Goal: Check status: Check status

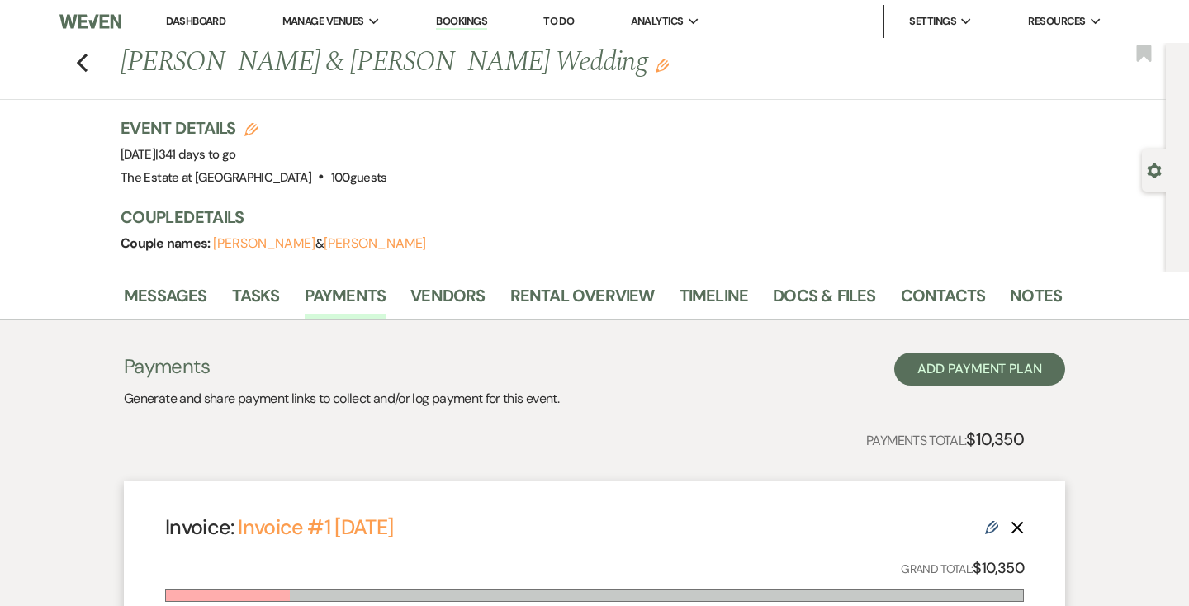
click at [81, 64] on use "button" at bounding box center [82, 63] width 11 height 18
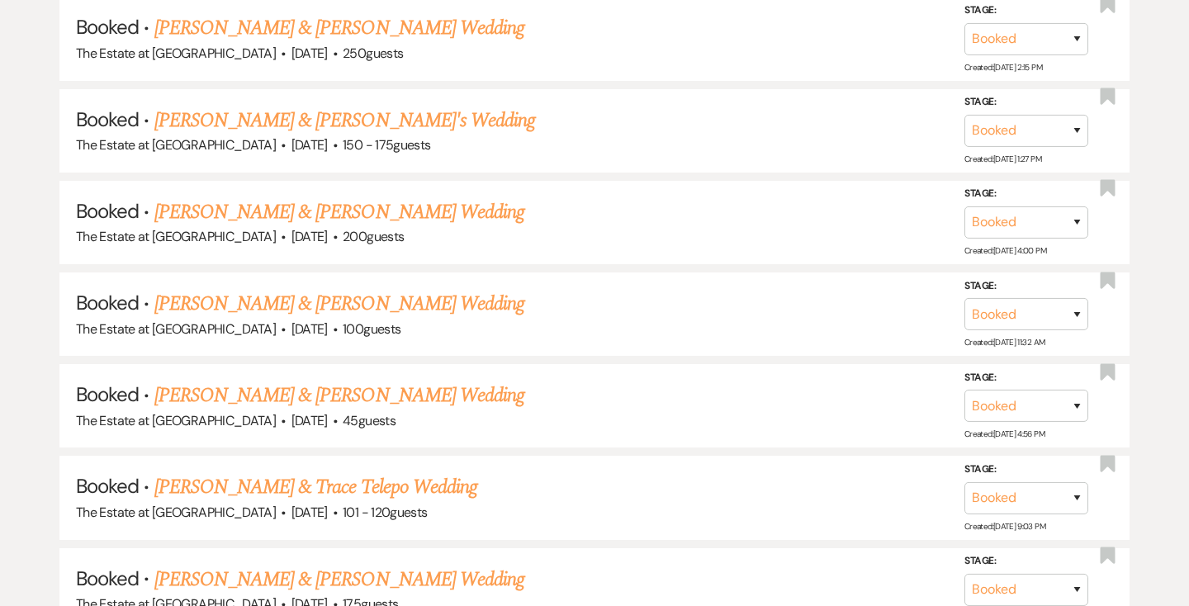
scroll to position [1285, 0]
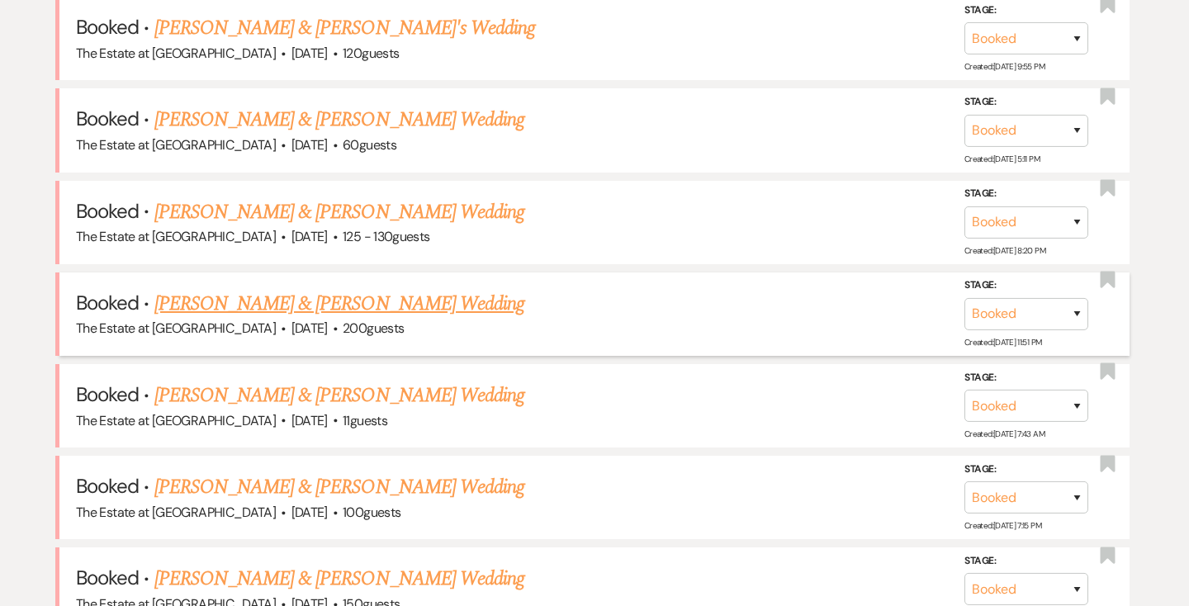
click at [258, 303] on link "[PERSON_NAME] & [PERSON_NAME] Wedding" at bounding box center [339, 304] width 370 height 30
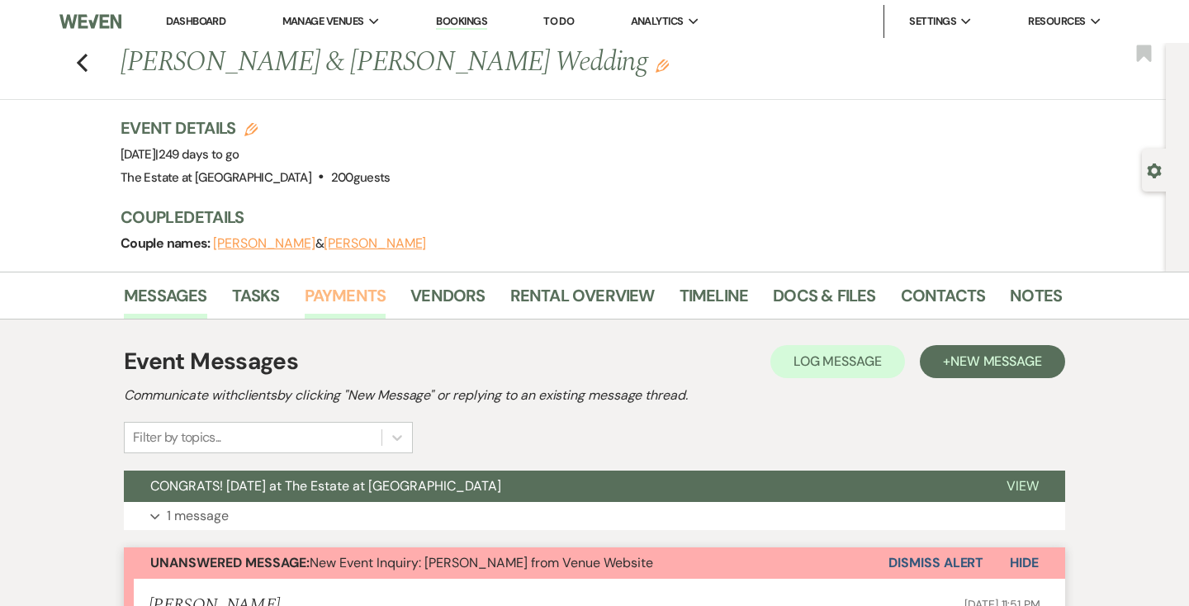
click at [351, 288] on link "Payments" at bounding box center [346, 300] width 82 height 36
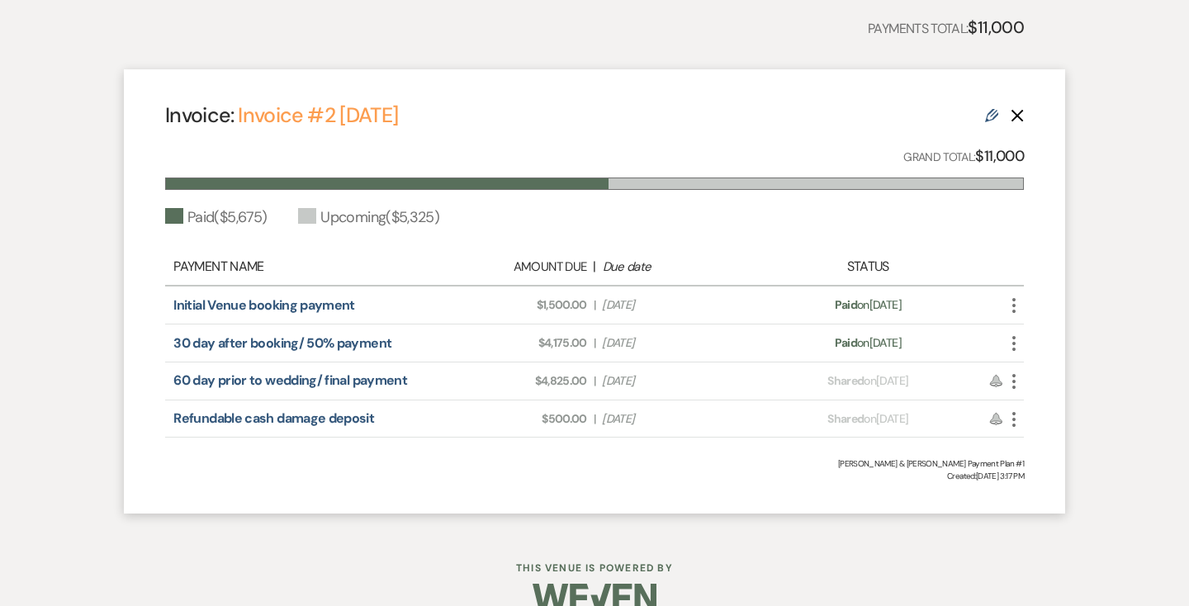
scroll to position [441, 0]
